Goal: Navigation & Orientation: Find specific page/section

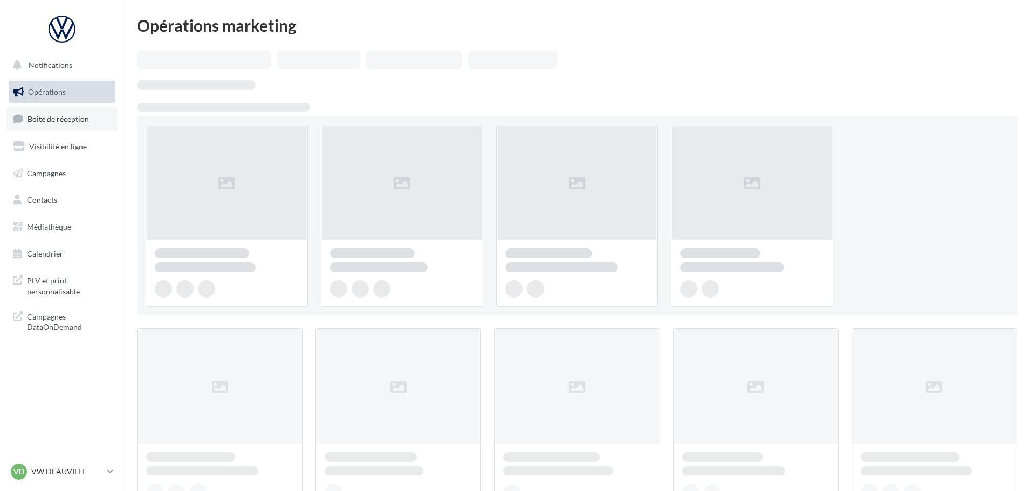
click at [66, 118] on span "Boîte de réception" at bounding box center [58, 118] width 61 height 9
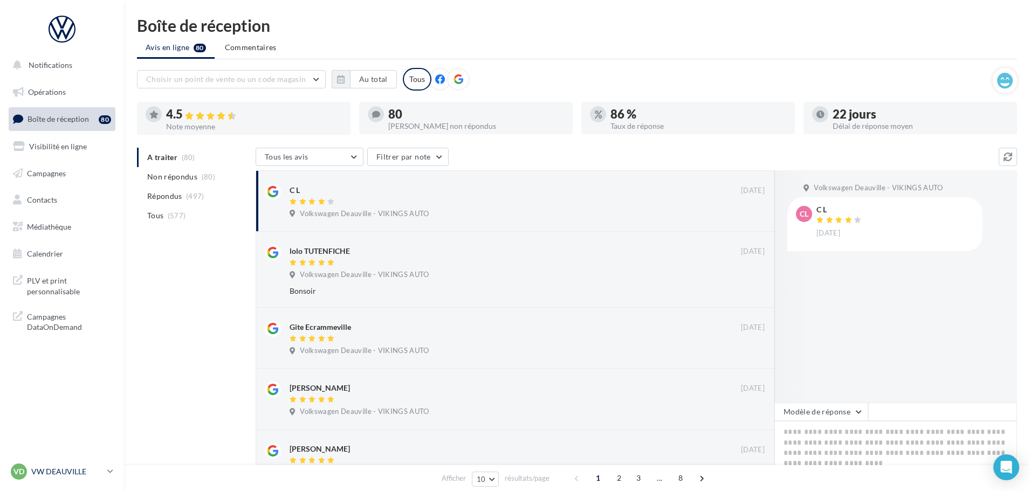
click at [72, 464] on div "VD VW DEAUVILLE vw-touq-vau" at bounding box center [57, 472] width 92 height 16
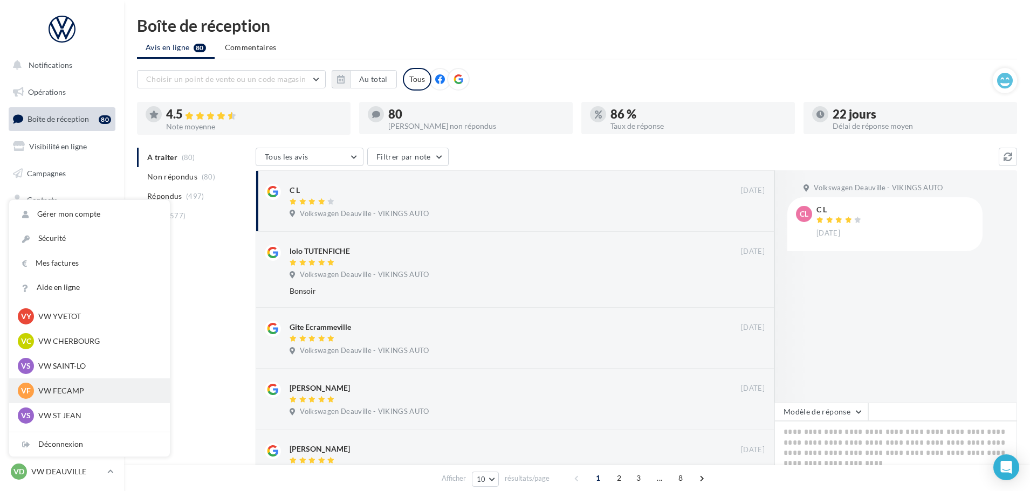
scroll to position [54, 0]
click at [68, 370] on p "VW SAINT-LO" at bounding box center [97, 365] width 119 height 11
